Goal: Information Seeking & Learning: Learn about a topic

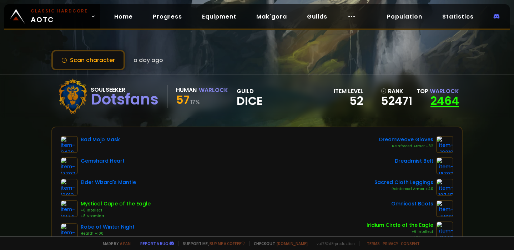
click at [442, 102] on link "2464" at bounding box center [444, 101] width 29 height 16
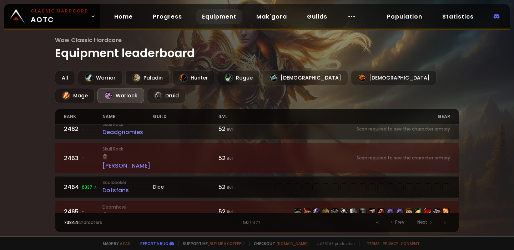
scroll to position [271, 0]
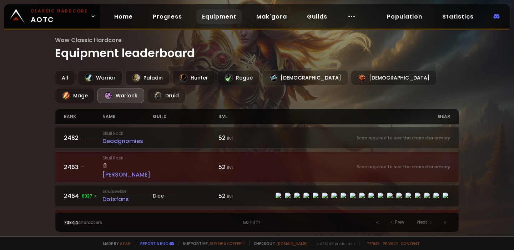
click at [130, 161] on div "Thawar" at bounding box center [127, 170] width 50 height 18
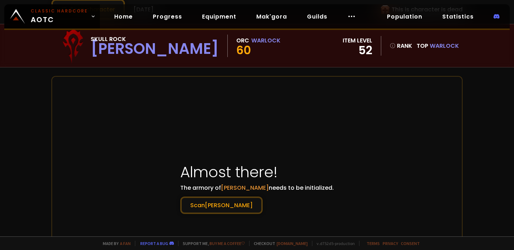
scroll to position [56, 0]
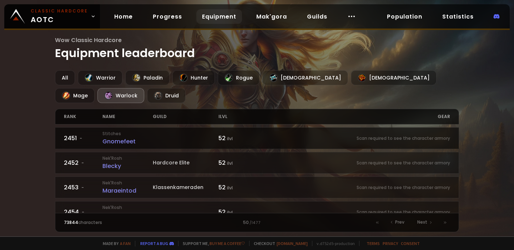
click at [122, 140] on div "Gnomefeet" at bounding box center [127, 141] width 50 height 9
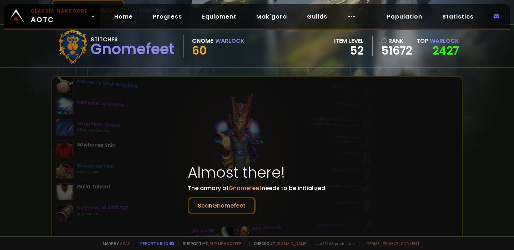
scroll to position [51, 0]
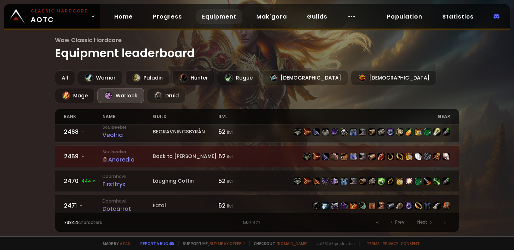
scroll to position [456, 0]
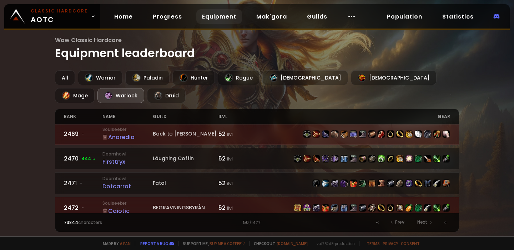
click at [172, 204] on div "BEGRAVNINGSBYRÅN" at bounding box center [186, 207] width 66 height 7
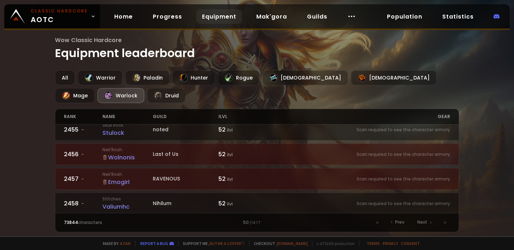
scroll to position [109, 0]
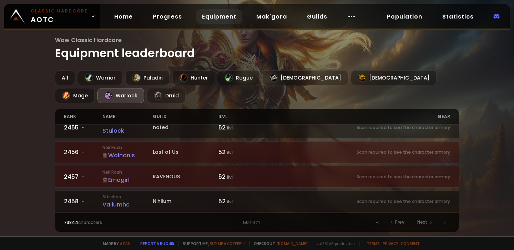
click at [169, 175] on div "RAVENOUS" at bounding box center [186, 176] width 66 height 7
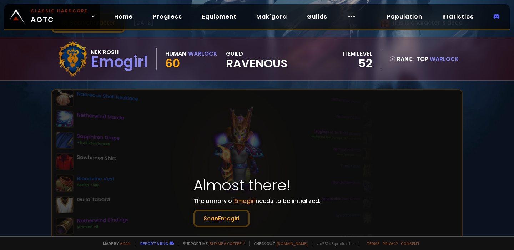
scroll to position [40, 0]
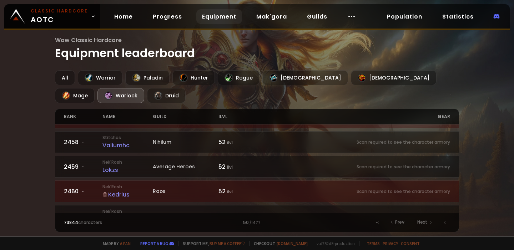
scroll to position [175, 0]
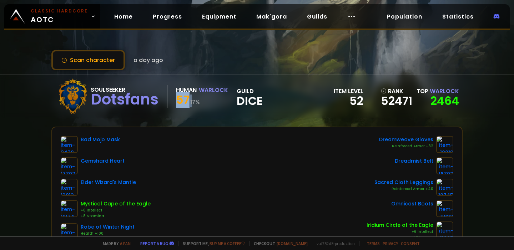
drag, startPoint x: 177, startPoint y: 98, endPoint x: 200, endPoint y: 98, distance: 22.8
click at [196, 98] on div "57 17 %" at bounding box center [202, 101] width 52 height 13
click at [197, 101] on small "17 %" at bounding box center [195, 101] width 10 height 7
drag, startPoint x: 206, startPoint y: 101, endPoint x: 195, endPoint y: 73, distance: 29.9
click at [195, 73] on div "Scan character a day ago Soulseeker Dotsfans Human Warlock 57 17 % guild Dice i…" at bounding box center [257, 118] width 514 height 236
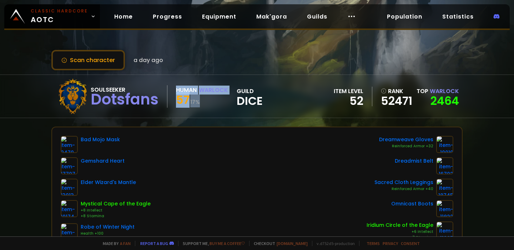
click at [192, 96] on div "57 17 %" at bounding box center [202, 101] width 52 height 13
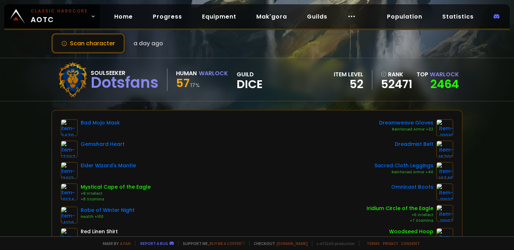
scroll to position [15, 0]
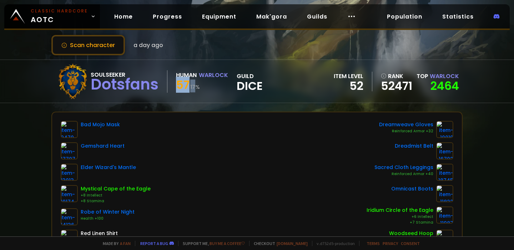
drag, startPoint x: 179, startPoint y: 85, endPoint x: 196, endPoint y: 85, distance: 16.8
click at [196, 85] on div "57 17 %" at bounding box center [202, 86] width 52 height 13
click at [200, 87] on div "57 17 %" at bounding box center [202, 86] width 52 height 13
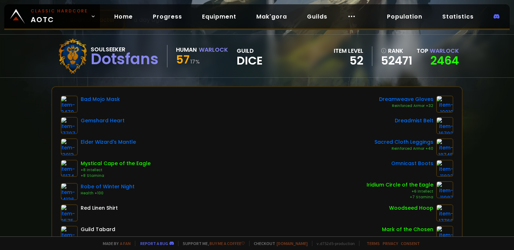
scroll to position [40, 0]
drag, startPoint x: 177, startPoint y: 58, endPoint x: 219, endPoint y: 58, distance: 42.1
click at [219, 58] on div "57 17 %" at bounding box center [202, 61] width 52 height 13
click at [210, 68] on div "Soulseeker Dotsfans Human Warlock 57 17 % guild Dice" at bounding box center [159, 57] width 208 height 36
drag, startPoint x: 358, startPoint y: 59, endPoint x: 327, endPoint y: 41, distance: 35.6
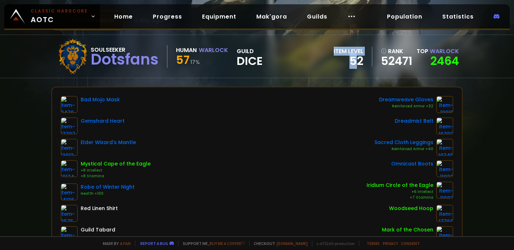
click at [327, 41] on div "Soulseeker Dotsfans Human Warlock 57 17 % guild Dice item level 52 rank 52471 T…" at bounding box center [256, 56] width 411 height 43
click at [327, 45] on div "Soulseeker Dotsfans Human Warlock 57 17 % guild Dice item level 52 rank 52471 T…" at bounding box center [256, 56] width 411 height 43
drag, startPoint x: 330, startPoint y: 46, endPoint x: 352, endPoint y: 59, distance: 25.3
click at [355, 59] on div "Soulseeker Dotsfans Human Warlock 57 17 % guild Dice item level 52 rank 52471 T…" at bounding box center [256, 56] width 411 height 43
click at [352, 60] on div "52" at bounding box center [348, 61] width 30 height 11
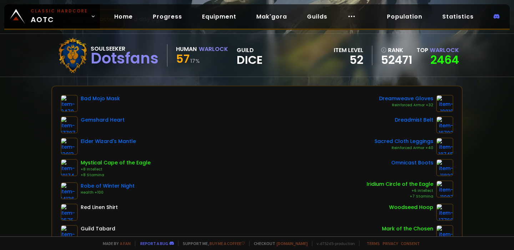
scroll to position [0, 0]
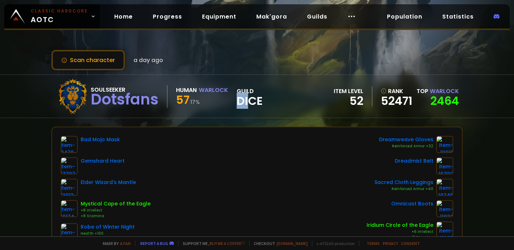
drag, startPoint x: 238, startPoint y: 100, endPoint x: 256, endPoint y: 100, distance: 18.5
click at [254, 100] on span "Dice" at bounding box center [249, 101] width 26 height 11
drag, startPoint x: 266, startPoint y: 100, endPoint x: 232, endPoint y: 89, distance: 35.9
click at [232, 89] on div "Soulseeker Dotsfans Human Warlock 57 17 % guild Dice item level 52 rank 52471 T…" at bounding box center [256, 96] width 411 height 43
click at [232, 89] on div "Soulseeker Dotsfans Human Warlock 57 17 % guild Dice" at bounding box center [159, 96] width 208 height 36
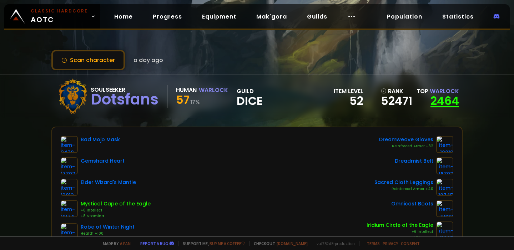
click at [448, 101] on link "2464" at bounding box center [444, 101] width 29 height 16
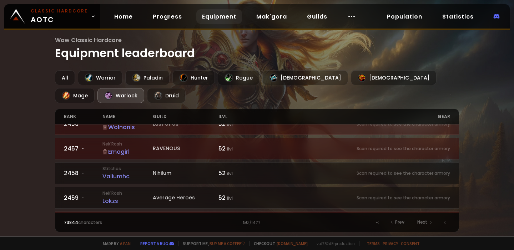
scroll to position [136, 0]
click at [394, 219] on div "Prev" at bounding box center [397, 223] width 22 height 10
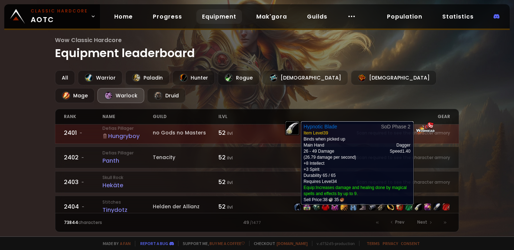
scroll to position [6, 0]
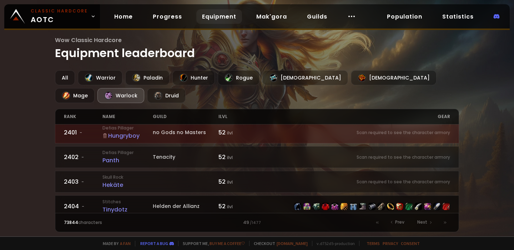
click at [126, 207] on div "Tinydotz" at bounding box center [127, 209] width 50 height 9
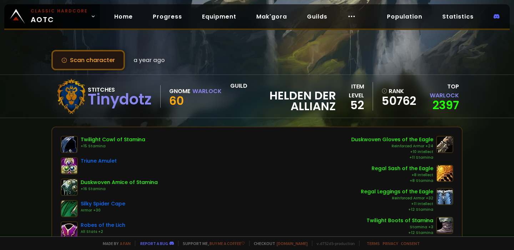
click at [113, 64] on button "Scan character" at bounding box center [87, 60] width 73 height 20
click at [122, 100] on div "Tinydotz" at bounding box center [120, 99] width 64 height 11
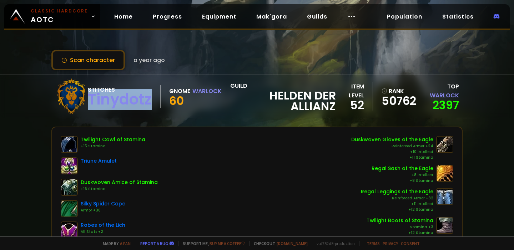
click at [122, 100] on div "Tinydotz" at bounding box center [120, 99] width 64 height 11
copy div "Tinydotz"
click at [192, 130] on div "Twilight Cowl of Stamina +15 Stamina Triune Amulet Duskwoven Amice of Stamina +…" at bounding box center [256, 242] width 409 height 231
click at [74, 100] on div at bounding box center [71, 96] width 33 height 36
click at [101, 97] on div "Tinydotz" at bounding box center [120, 99] width 64 height 11
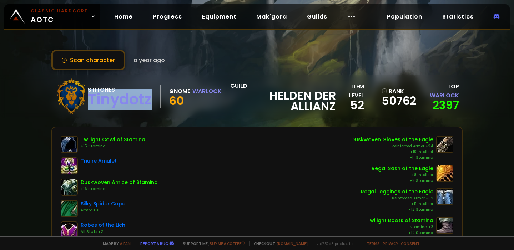
click at [101, 97] on div "Tinydotz" at bounding box center [120, 99] width 64 height 11
copy div "Tinydotz"
click at [311, 146] on div "Twilight Cowl of Stamina +15 Stamina Triune Amulet Duskwoven Amice of Stamina +…" at bounding box center [257, 228] width 392 height 185
